Goal: Transaction & Acquisition: Obtain resource

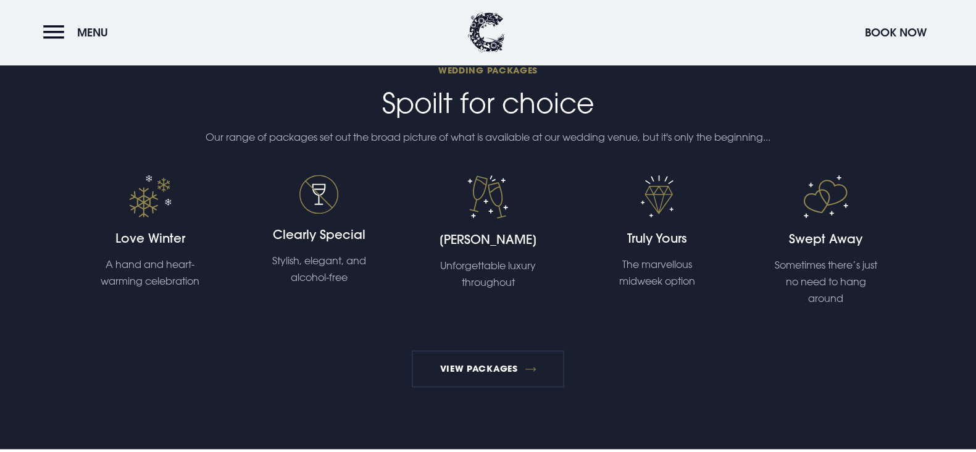
scroll to position [2356, 0]
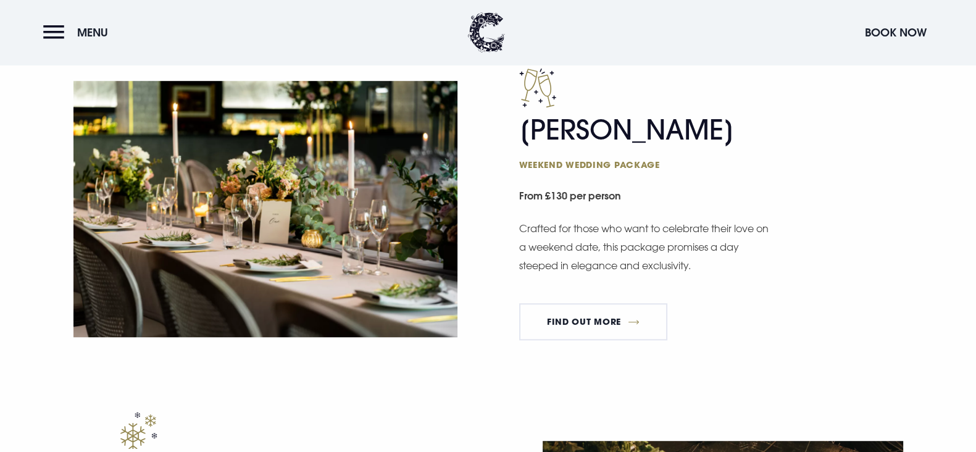
scroll to position [1081, 0]
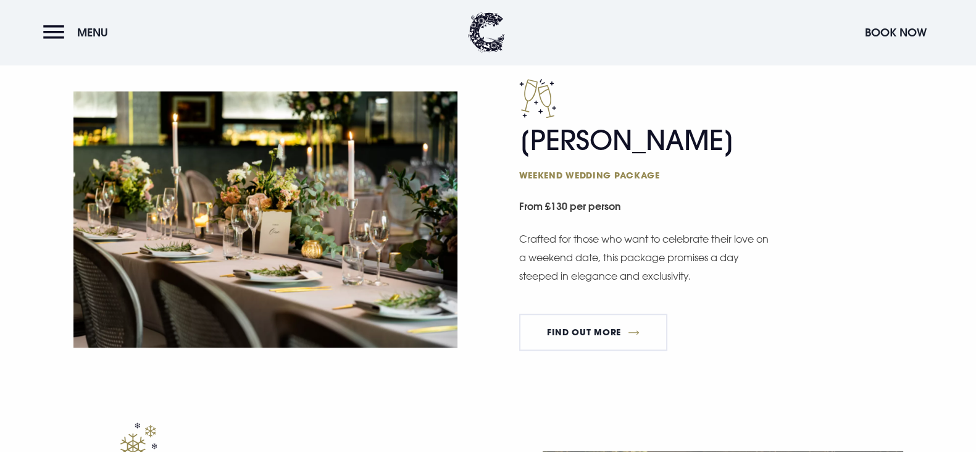
drag, startPoint x: 973, startPoint y: 142, endPoint x: 981, endPoint y: 116, distance: 27.1
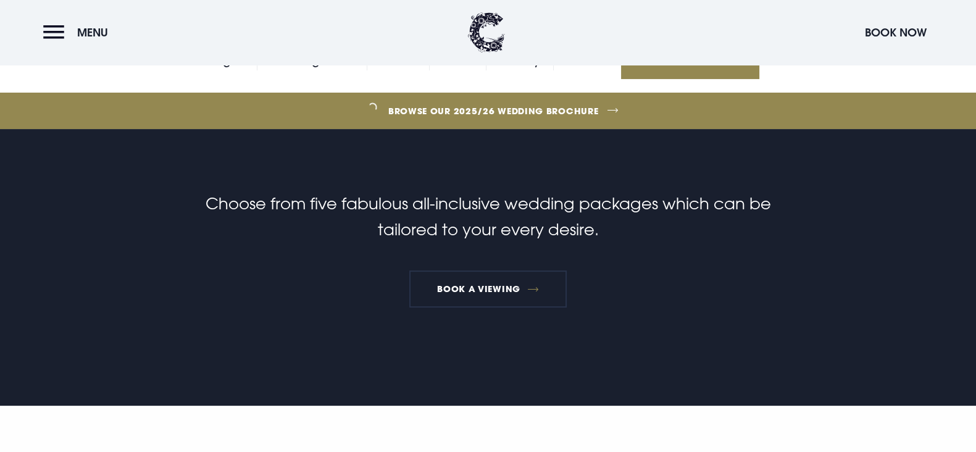
scroll to position [299, 0]
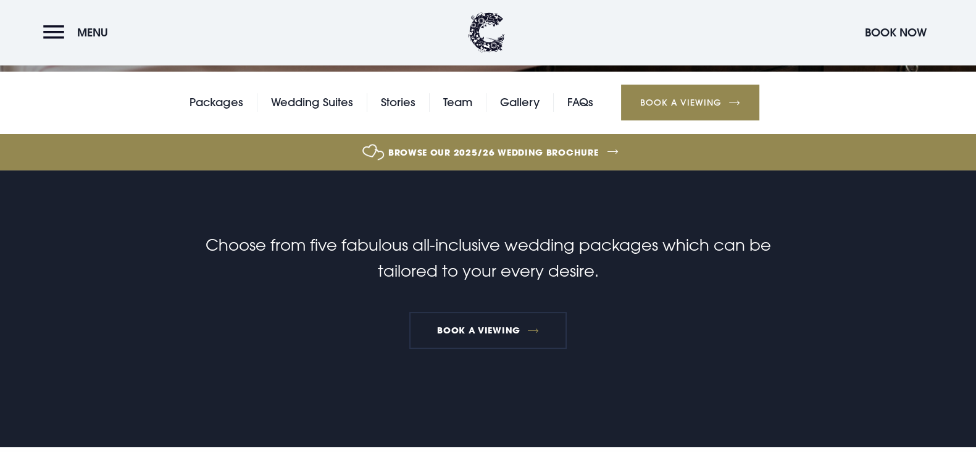
drag, startPoint x: 961, startPoint y: 55, endPoint x: 969, endPoint y: 29, distance: 27.1
click at [969, 29] on header "Menu Book Now" at bounding box center [488, 32] width 976 height 65
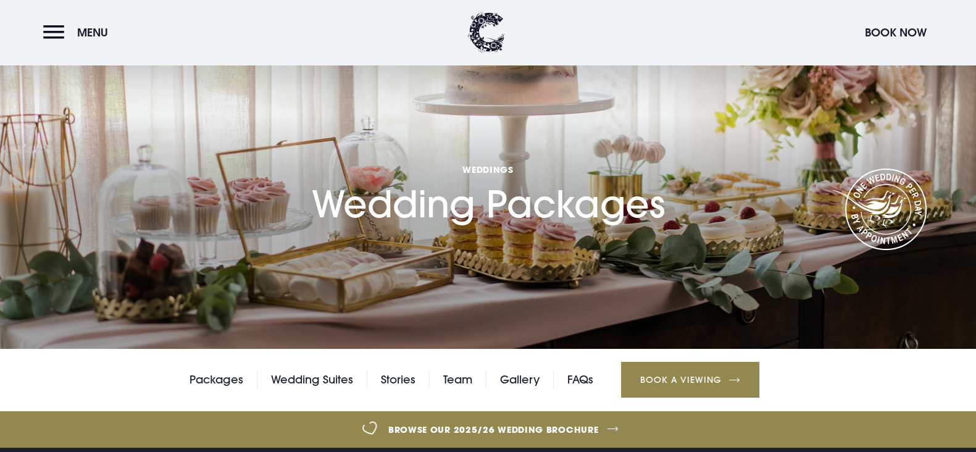
scroll to position [21, 0]
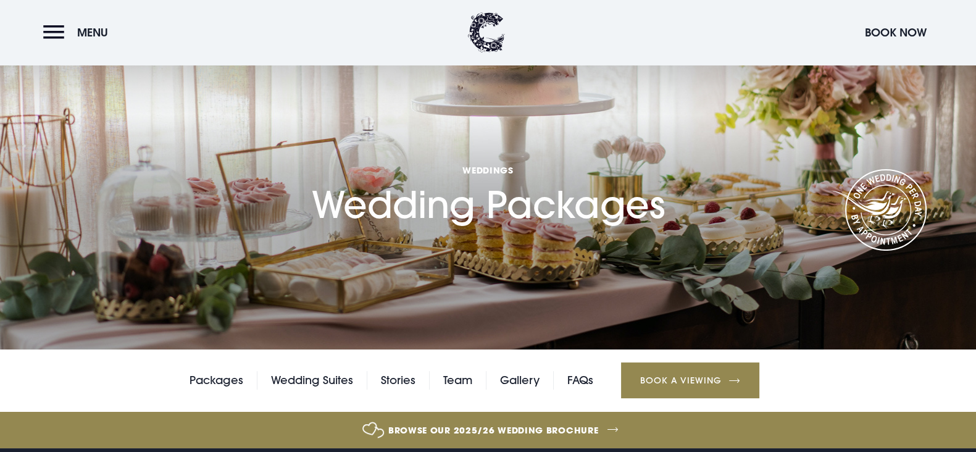
click at [55, 51] on header "Menu Book Now" at bounding box center [488, 32] width 976 height 65
click at [48, 38] on button "Menu" at bounding box center [78, 32] width 71 height 27
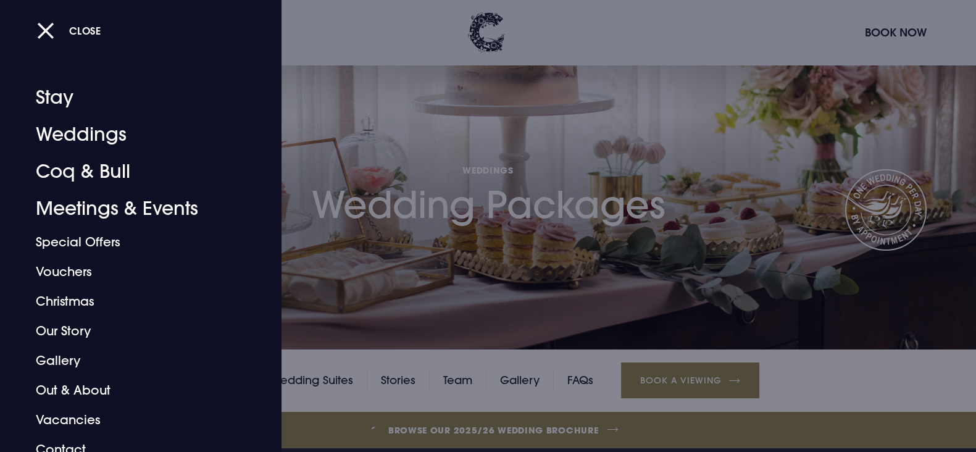
click at [326, 41] on div "Close" at bounding box center [501, 30] width 929 height 26
click at [56, 37] on button "Close" at bounding box center [69, 30] width 64 height 25
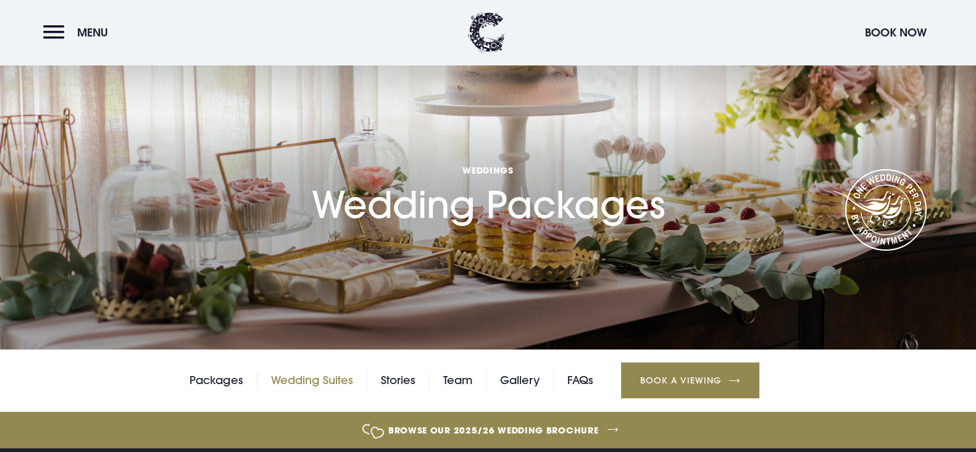
click at [328, 384] on link "Wedding Suites" at bounding box center [312, 380] width 82 height 19
click at [546, 427] on link "Browse our 2025/26 wedding brochure" at bounding box center [494, 430] width 2162 height 46
